Goal: Task Accomplishment & Management: Manage account settings

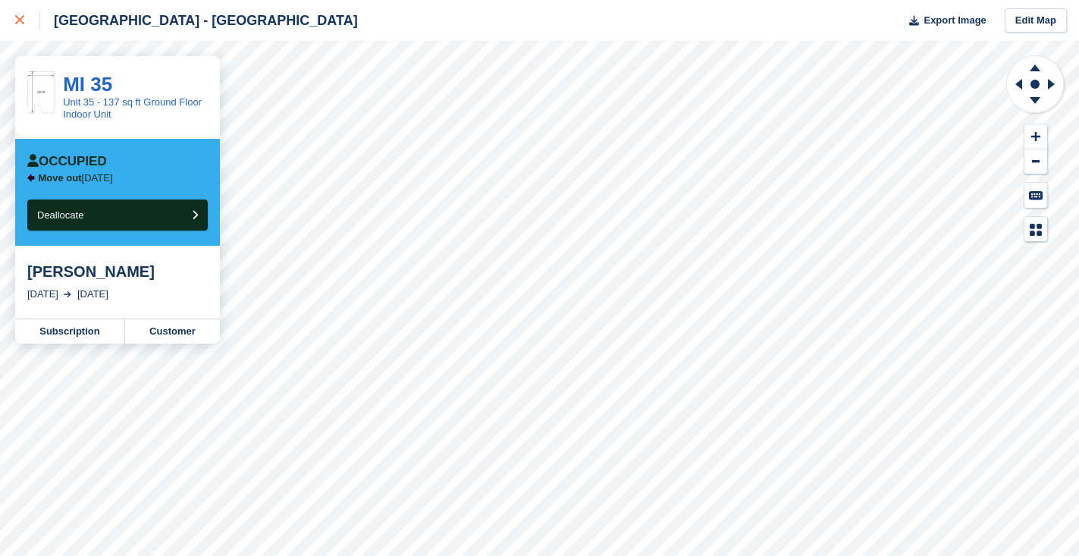
click at [26, 17] on div at bounding box center [27, 20] width 25 height 18
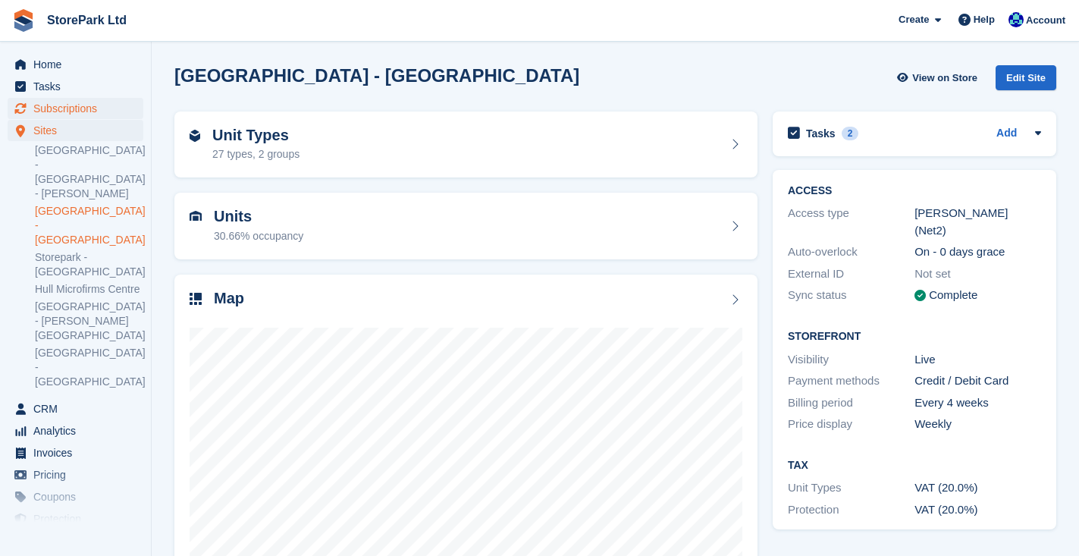
drag, startPoint x: 0, startPoint y: 0, endPoint x: 105, endPoint y: 107, distance: 149.6
click at [105, 107] on span "Subscriptions" at bounding box center [78, 108] width 91 height 21
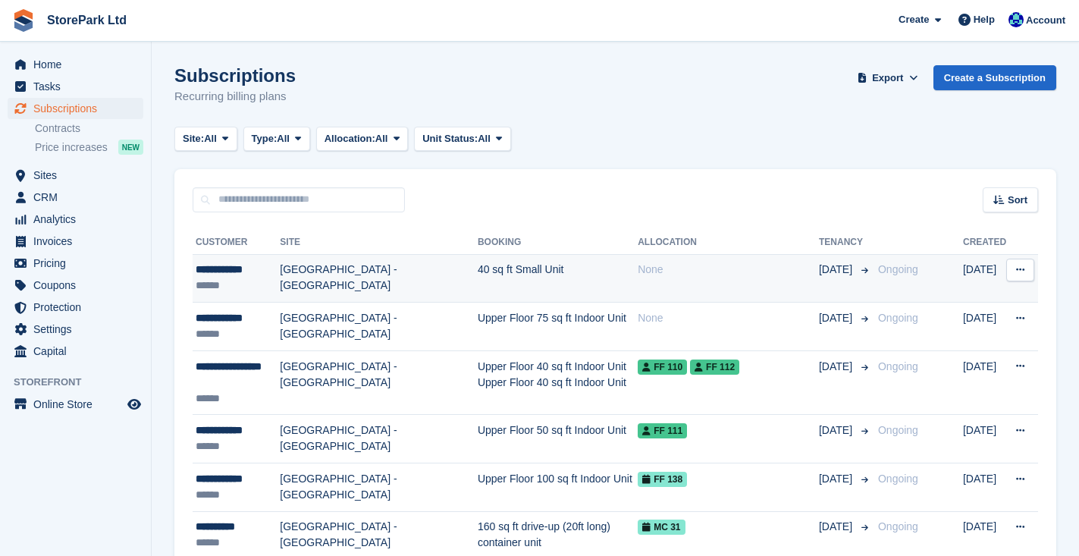
click at [666, 273] on div "None" at bounding box center [728, 270] width 181 height 16
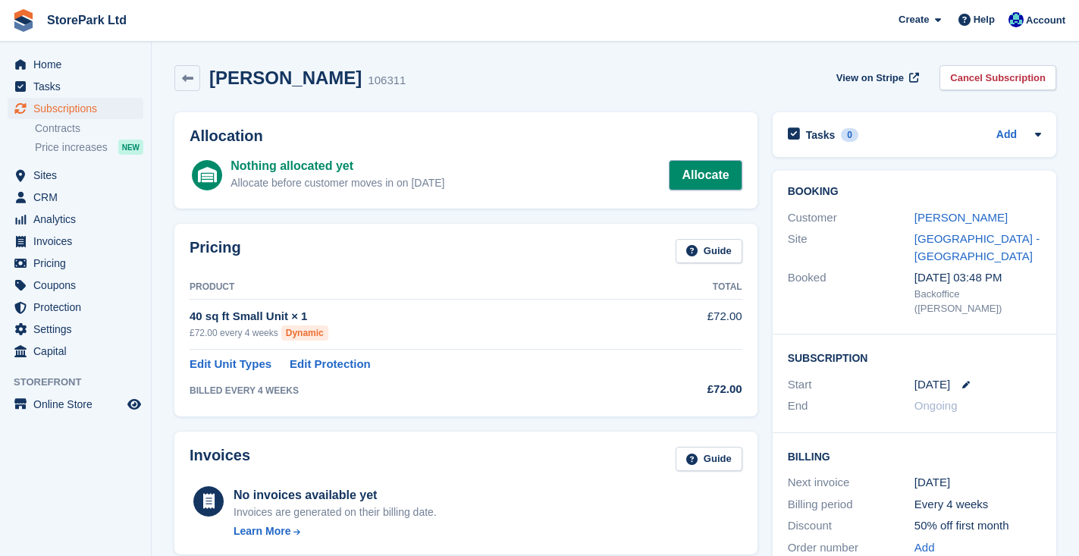
click at [707, 178] on link "Allocate" at bounding box center [705, 175] width 73 height 30
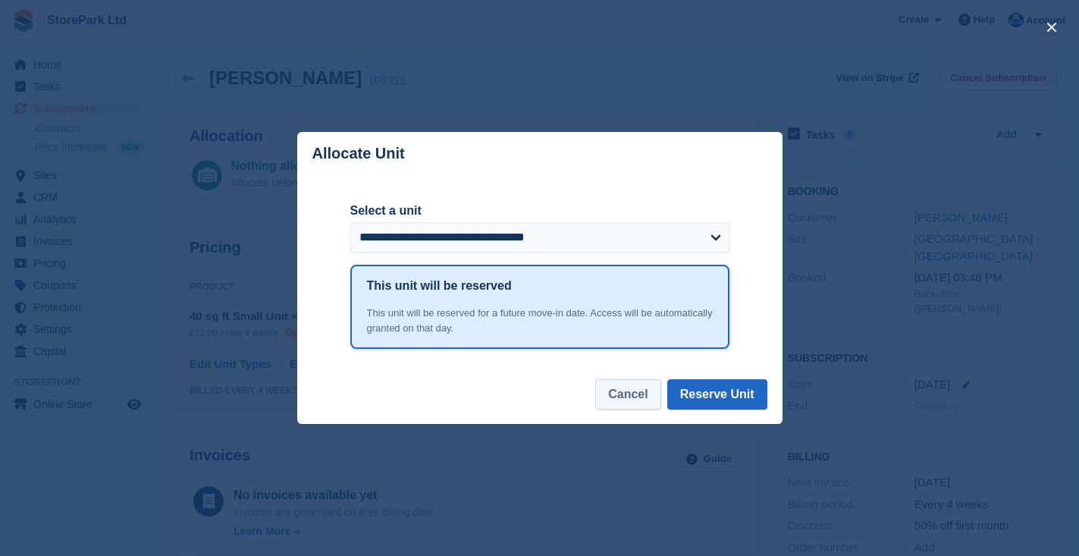
click at [622, 396] on button "Cancel" at bounding box center [627, 394] width 65 height 30
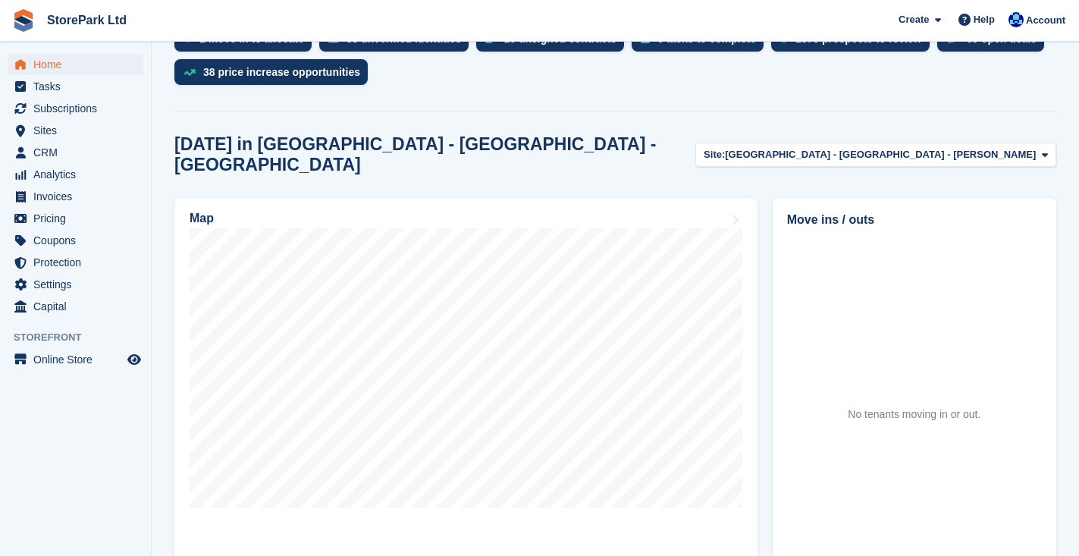
scroll to position [350, 0]
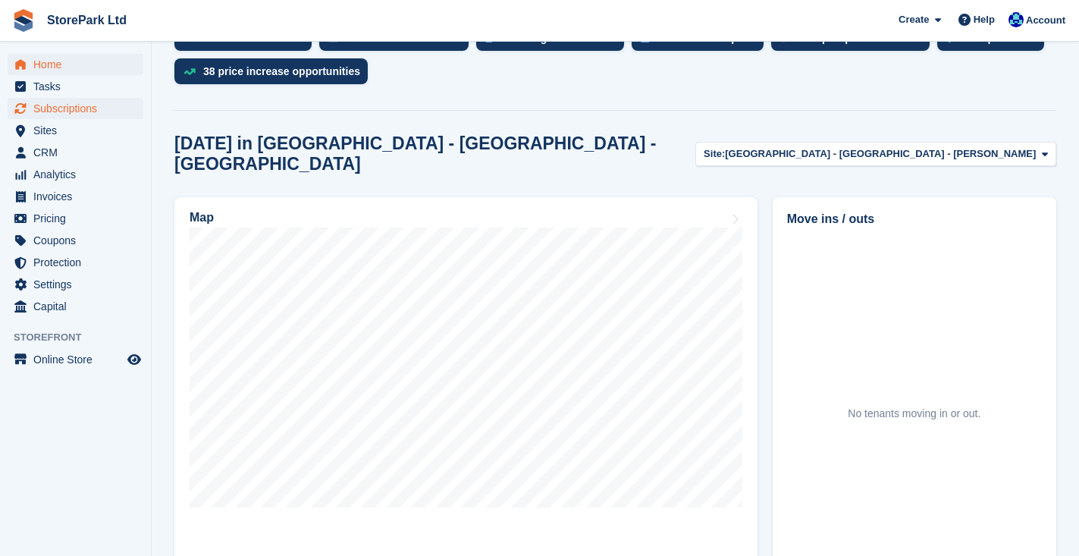
click at [86, 113] on span "Subscriptions" at bounding box center [78, 108] width 91 height 21
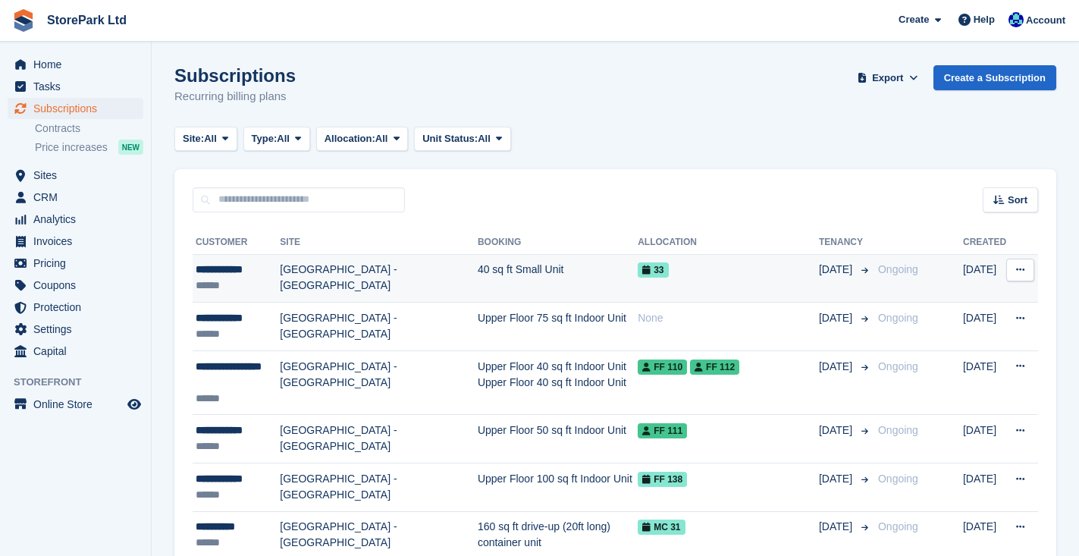
click at [561, 274] on td "40 sq ft Small Unit" at bounding box center [558, 278] width 160 height 49
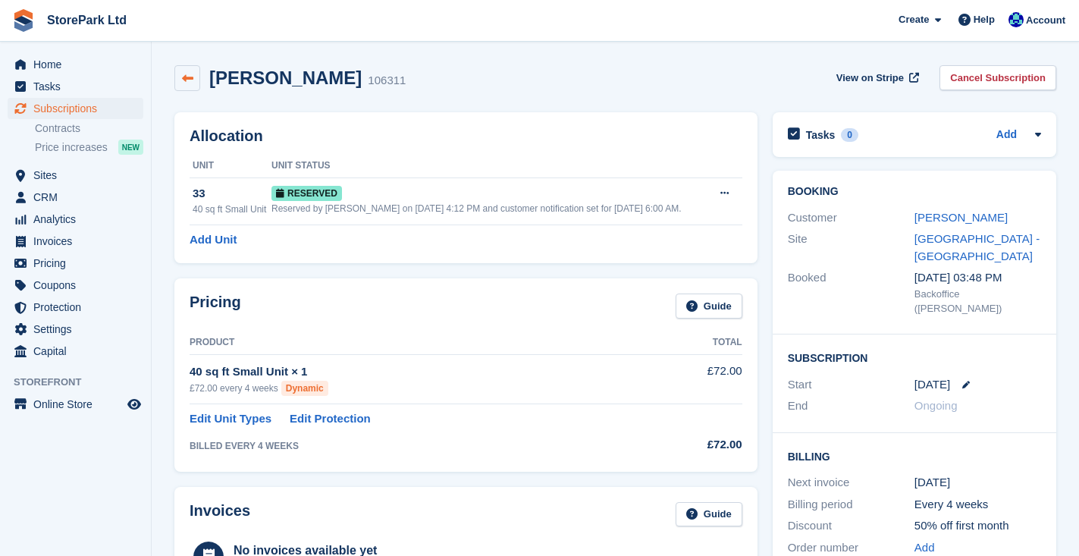
click at [187, 81] on icon at bounding box center [187, 78] width 11 height 11
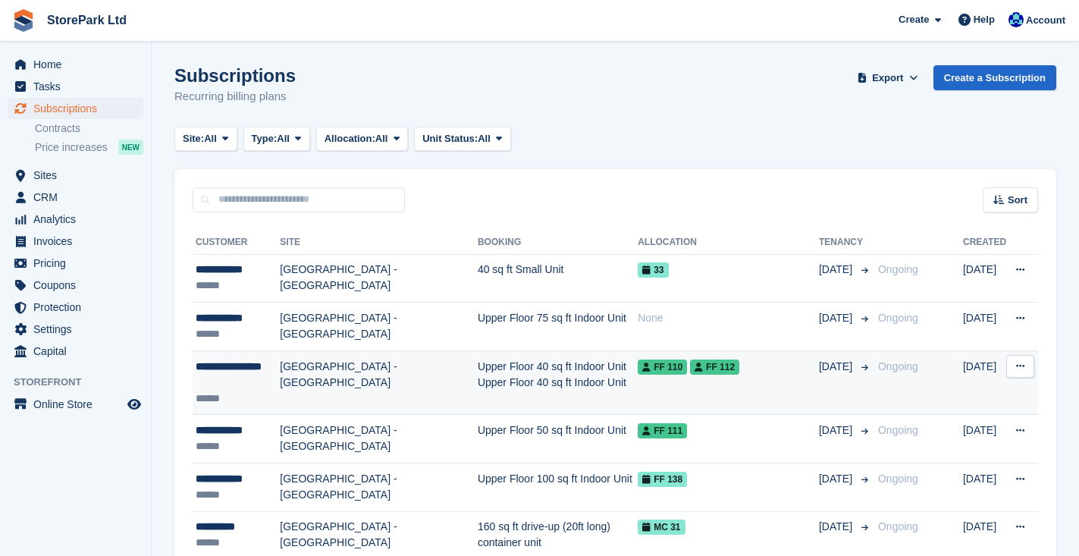
click at [346, 381] on td "[GEOGRAPHIC_DATA] - [GEOGRAPHIC_DATA]" at bounding box center [379, 382] width 198 height 64
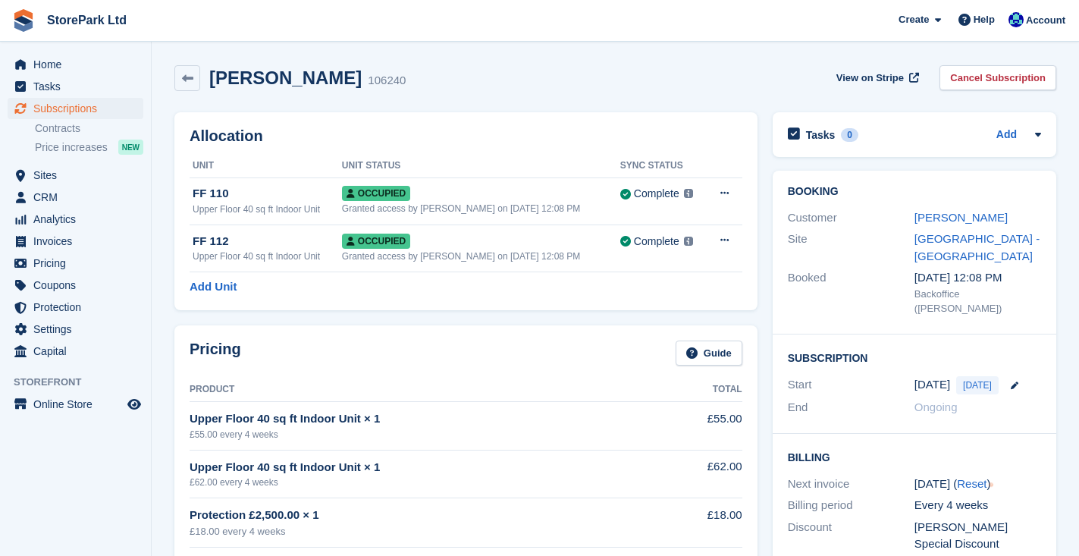
click at [763, 390] on div "Pricing Guide Product Total Upper Floor 40 sq ft Indoor Unit × 1 £55.00 every 4…" at bounding box center [466, 470] width 598 height 304
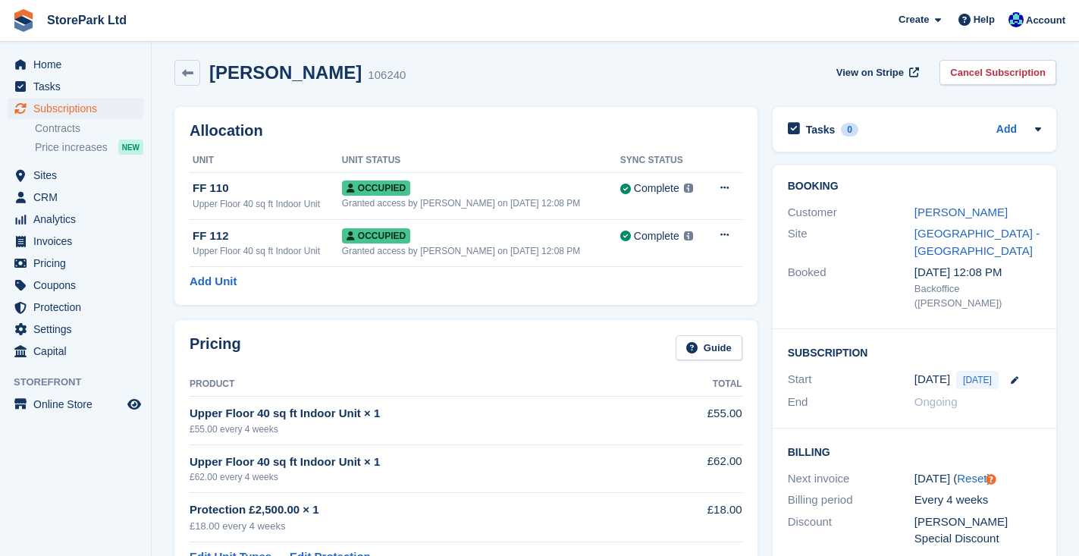
scroll to position [-1, 0]
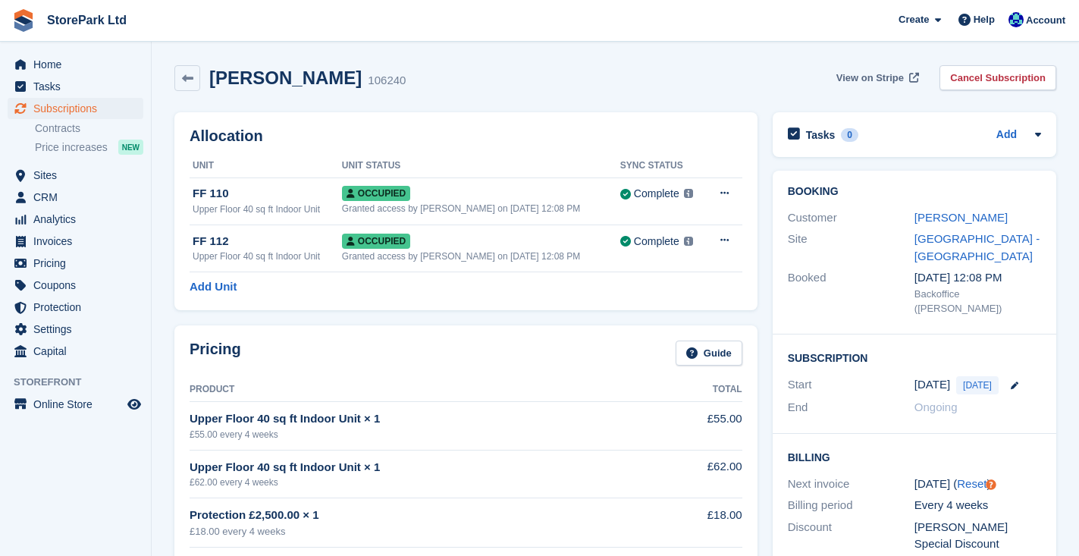
click at [865, 76] on span "View on Stripe" at bounding box center [869, 78] width 67 height 15
